Goal: Obtain resource: Download file/media

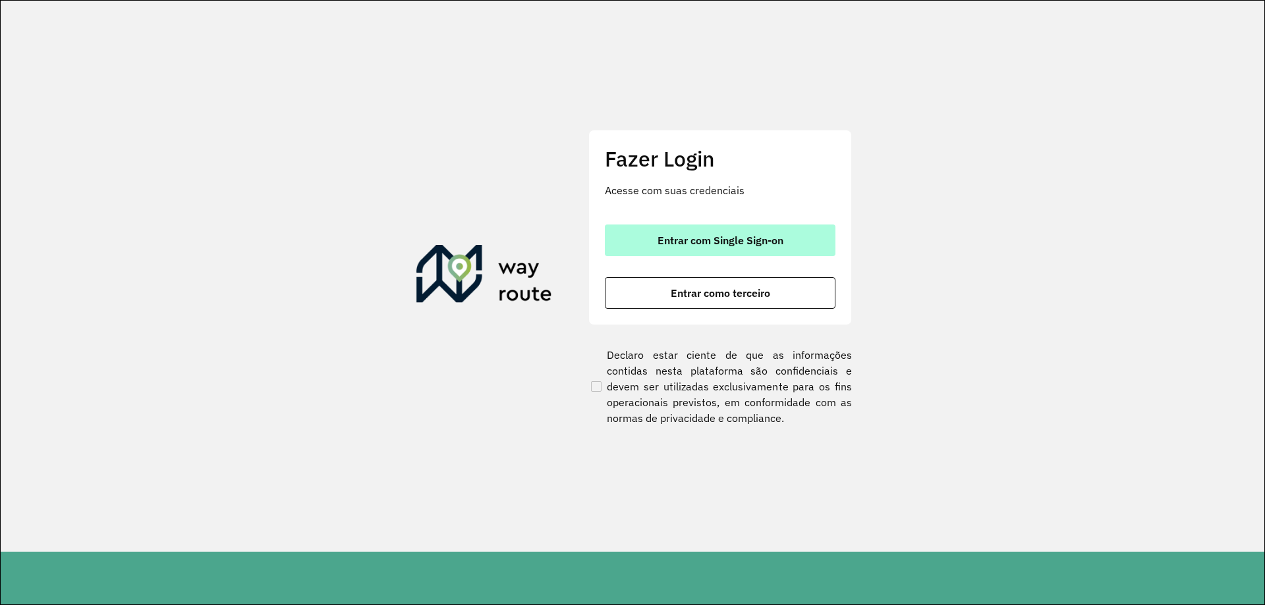
click at [642, 232] on button "Entrar com Single Sign-on" at bounding box center [720, 241] width 231 height 32
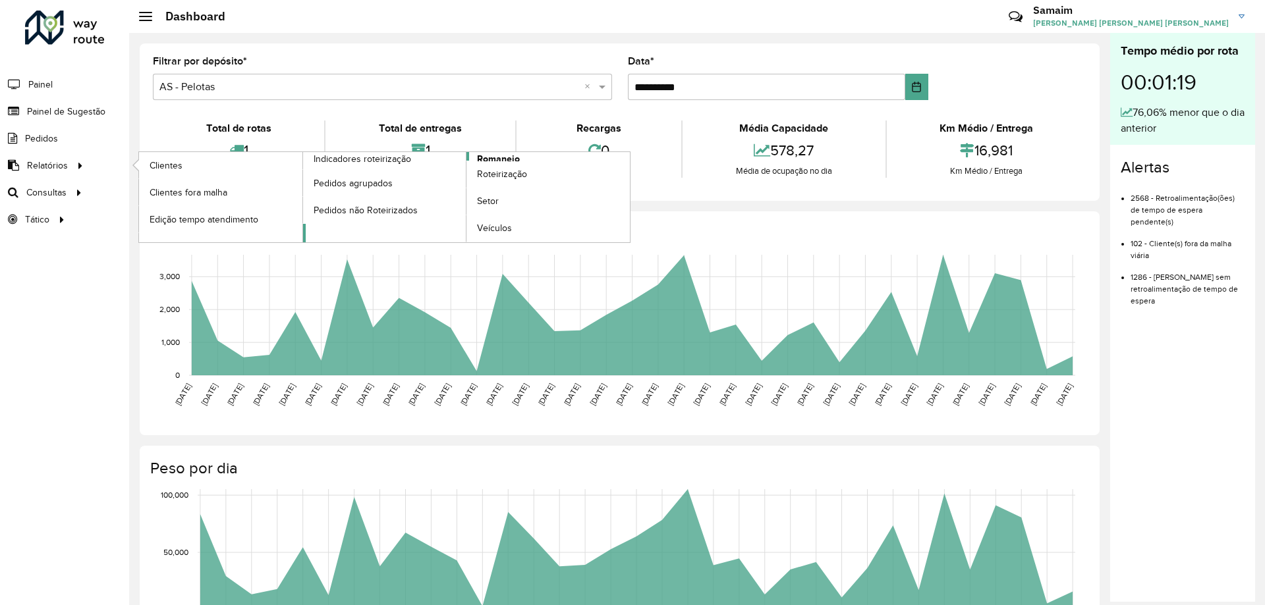
click at [511, 157] on span "Romaneio" at bounding box center [498, 159] width 43 height 14
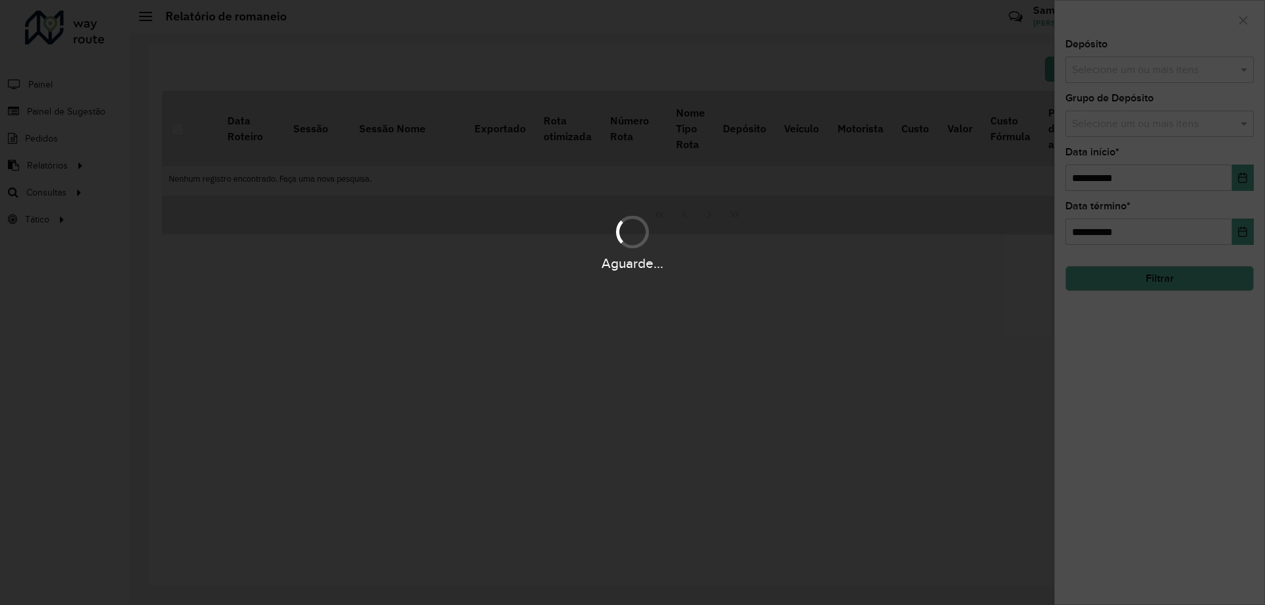
click at [1111, 76] on hb-app "**********" at bounding box center [632, 302] width 1265 height 605
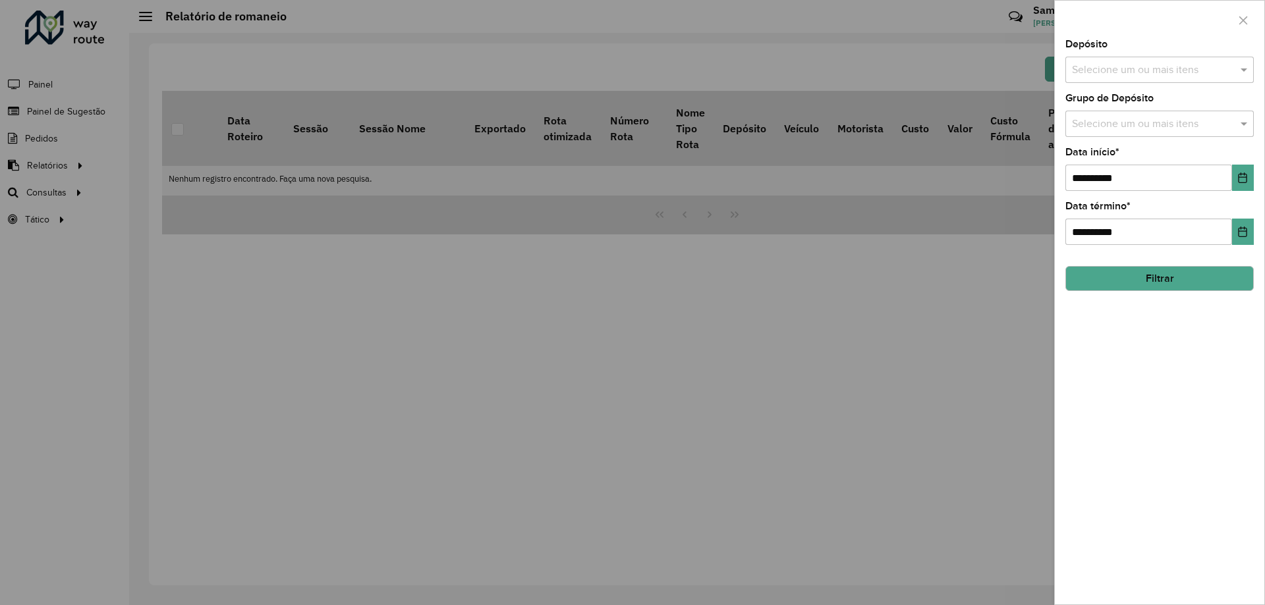
click at [1111, 76] on input "text" at bounding box center [1152, 71] width 169 height 16
click at [1096, 107] on button "Selecionar Todos" at bounding box center [1112, 110] width 84 height 20
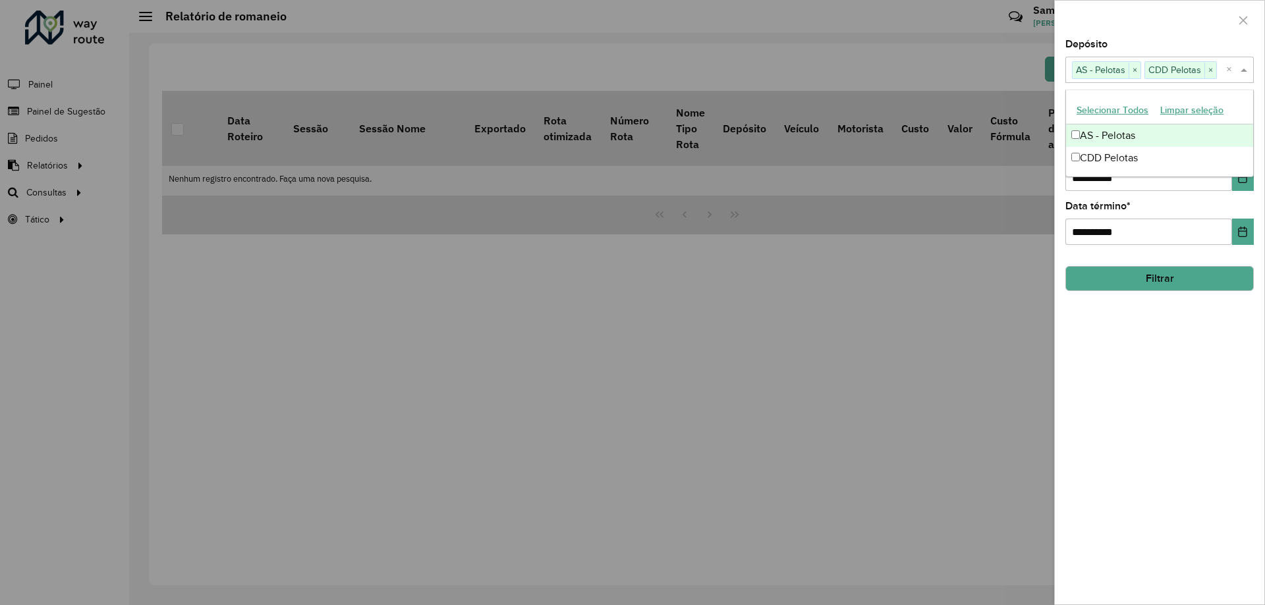
click at [1118, 56] on div "Depósito Selecione um ou mais itens AS - Pelotas × CDD Pelotas × ×" at bounding box center [1159, 61] width 188 height 43
click at [1122, 125] on input "text" at bounding box center [1152, 125] width 169 height 16
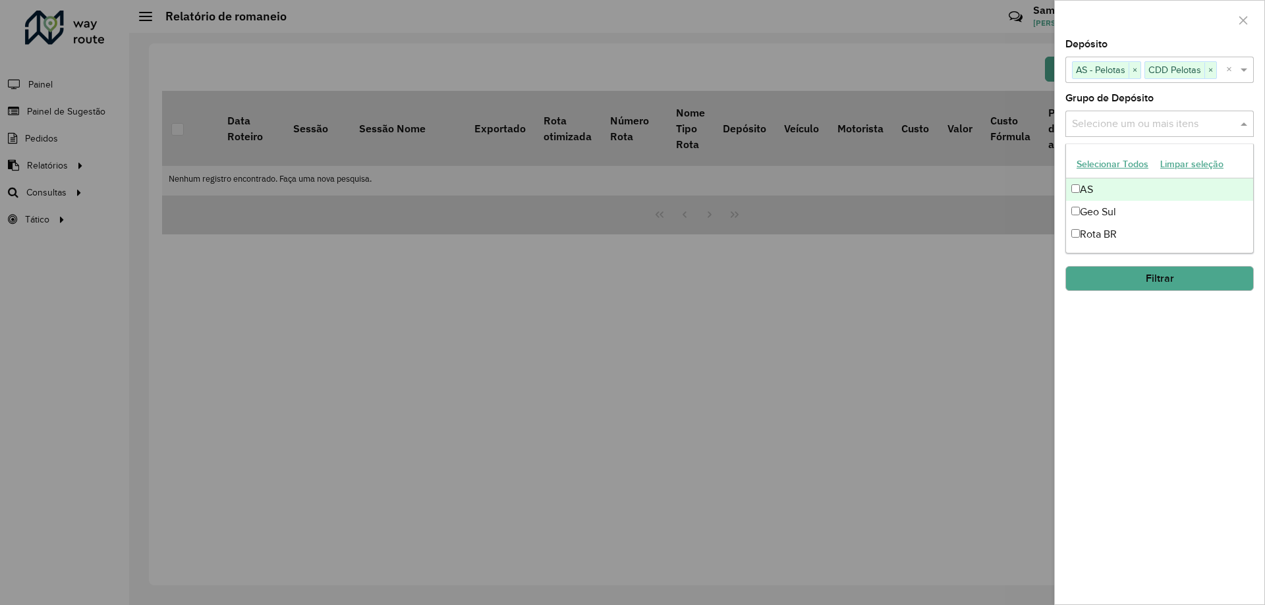
click at [1114, 163] on button "Selecionar Todos" at bounding box center [1112, 164] width 84 height 20
click at [1134, 103] on label "Grupo de Depósito" at bounding box center [1109, 98] width 88 height 16
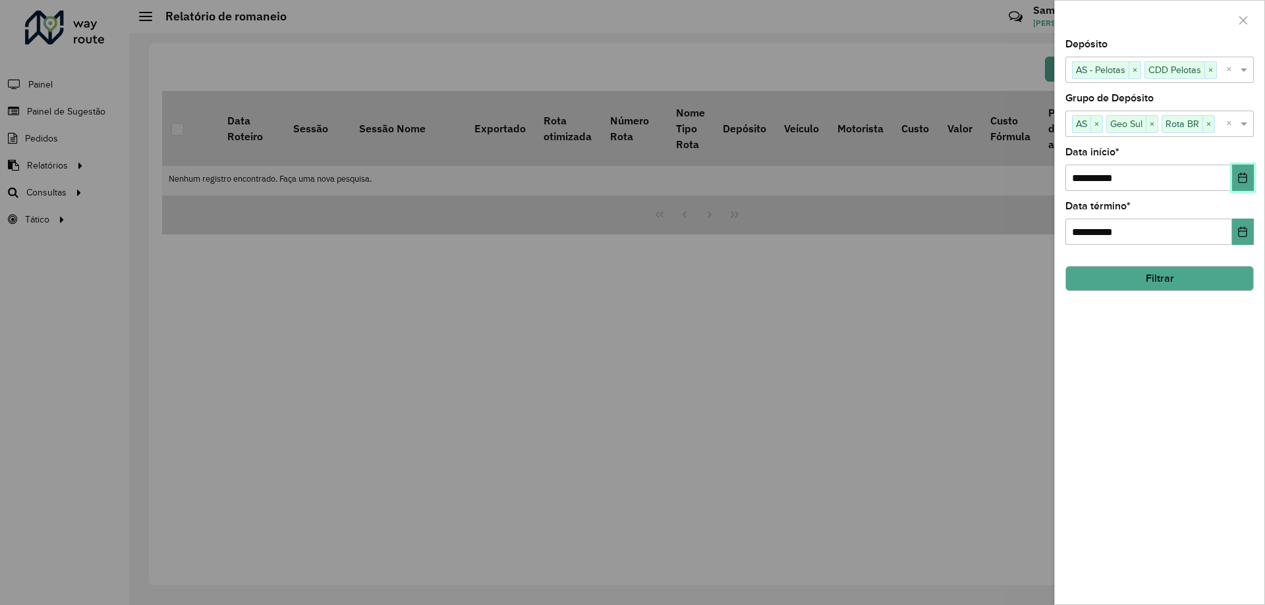
click at [1247, 175] on icon "Choose Date" at bounding box center [1242, 178] width 11 height 11
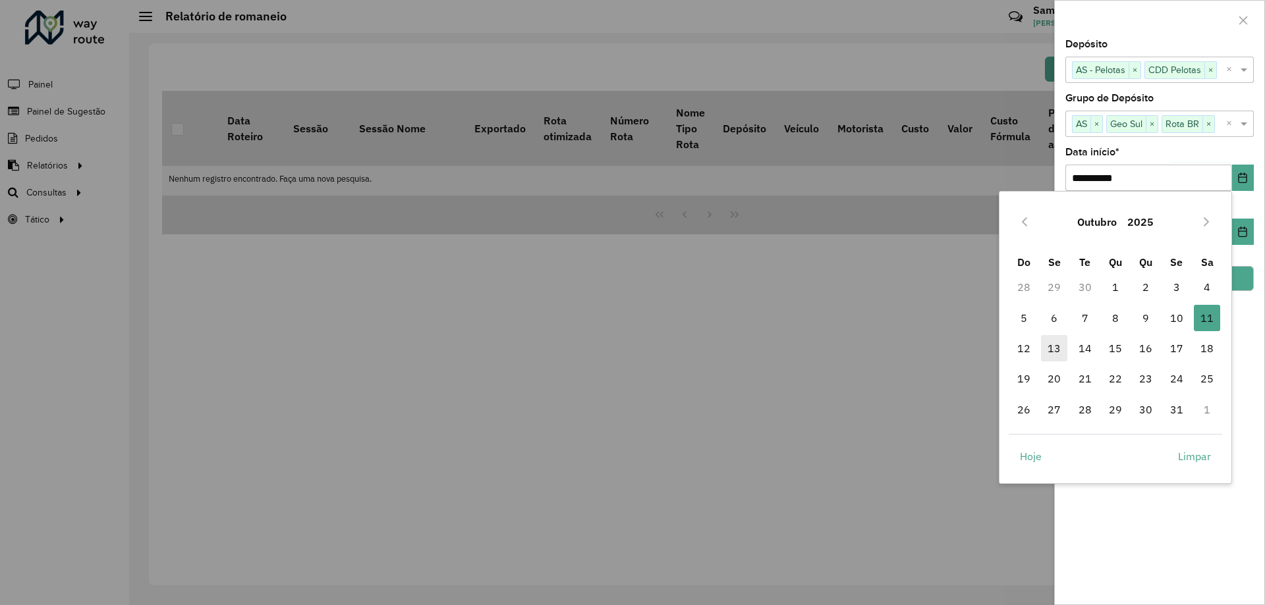
click at [1050, 346] on span "13" at bounding box center [1054, 348] width 26 height 26
type input "**********"
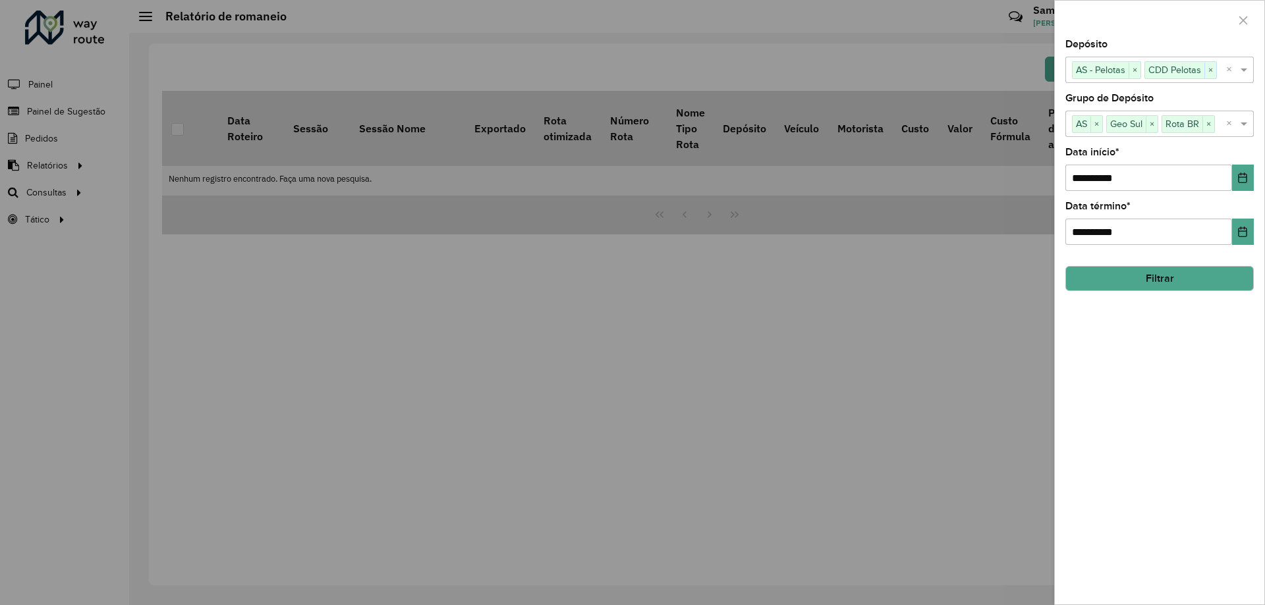
click at [1132, 259] on hb-field-button "Filtrar" at bounding box center [1159, 274] width 188 height 36
click at [1132, 265] on hb-field-button "Filtrar" at bounding box center [1159, 274] width 188 height 36
click at [1132, 272] on button "Filtrar" at bounding box center [1159, 278] width 188 height 25
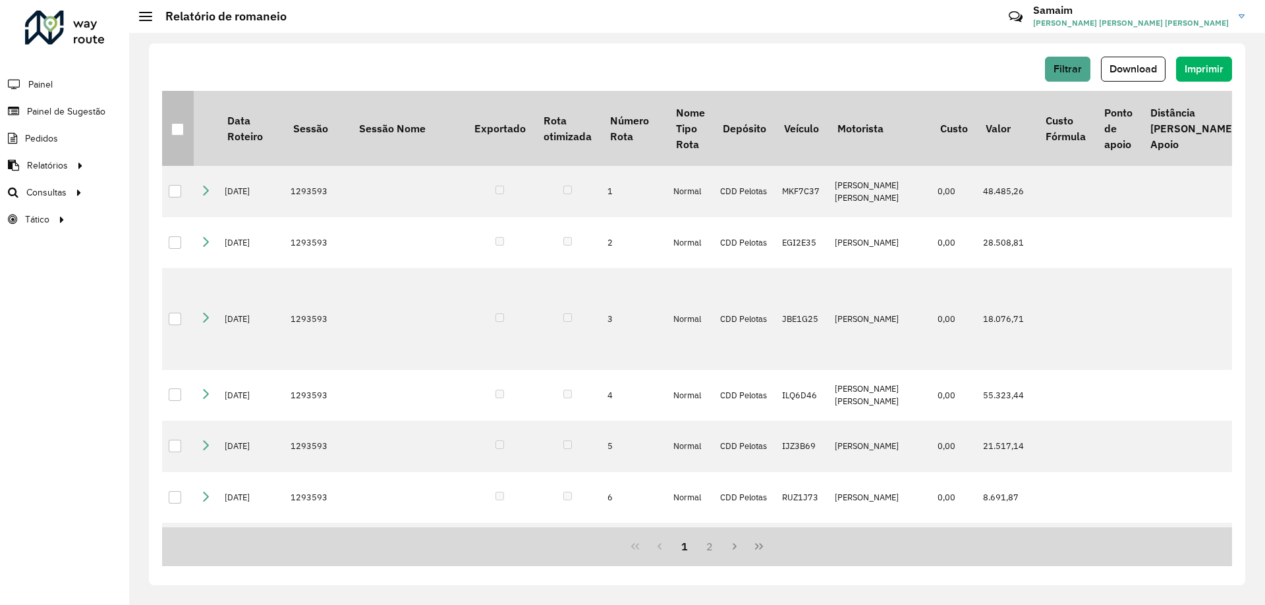
click at [180, 128] on div at bounding box center [177, 129] width 13 height 13
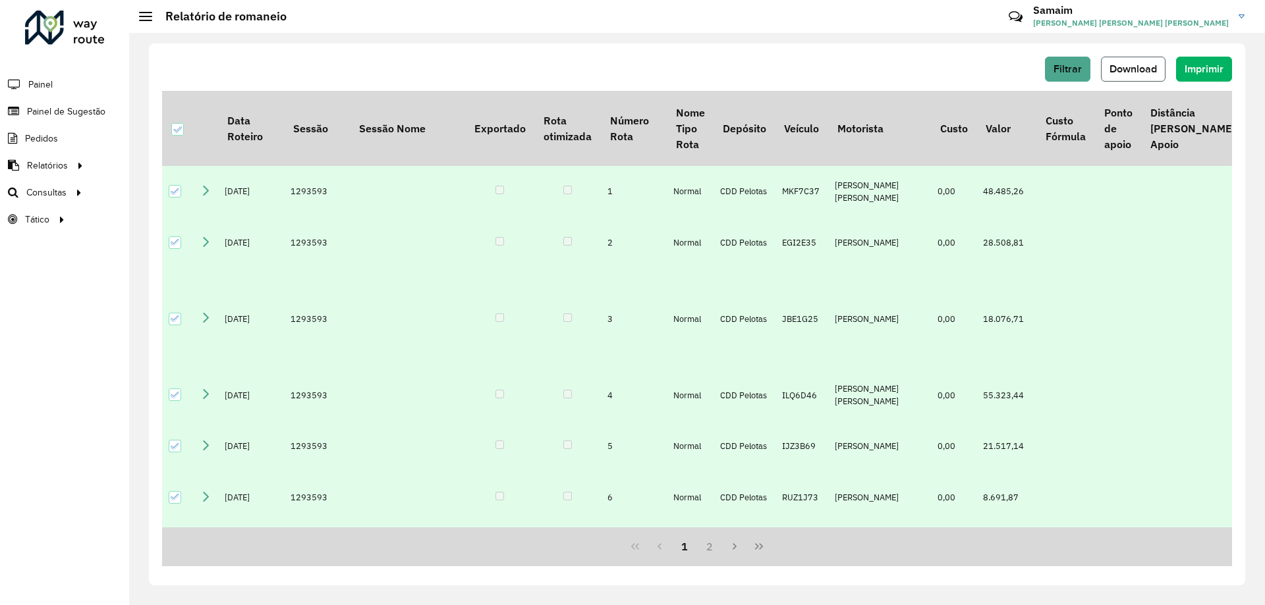
click at [1141, 69] on span "Download" at bounding box center [1132, 68] width 47 height 11
